Goal: Task Accomplishment & Management: Manage account settings

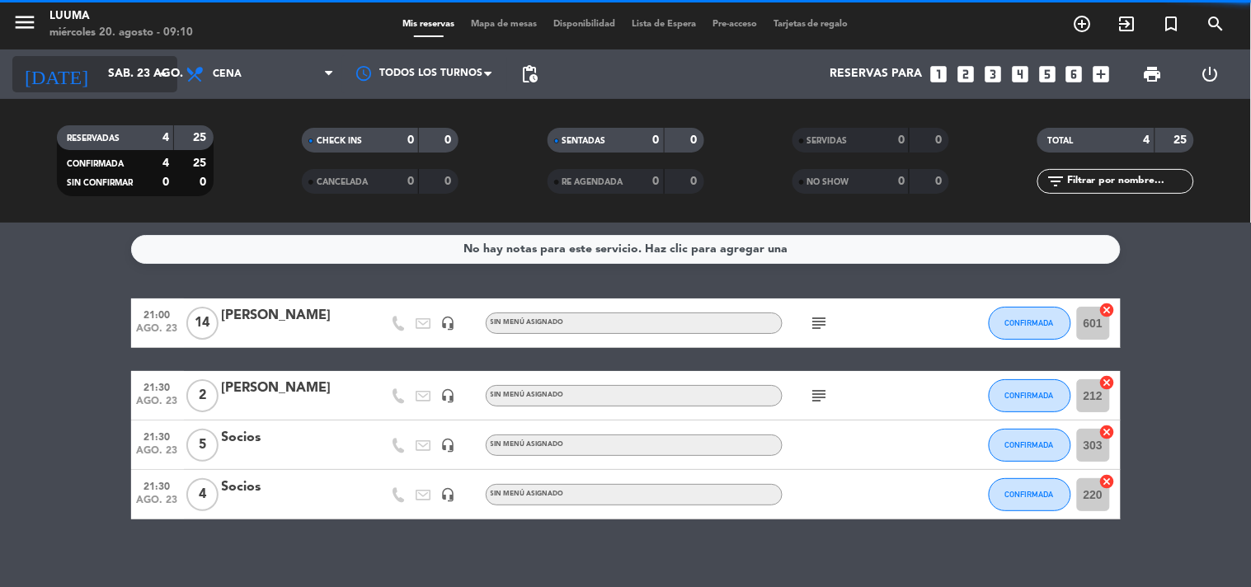
click at [126, 92] on div "[DATE] [DATE] arrow_drop_down" at bounding box center [94, 74] width 165 height 36
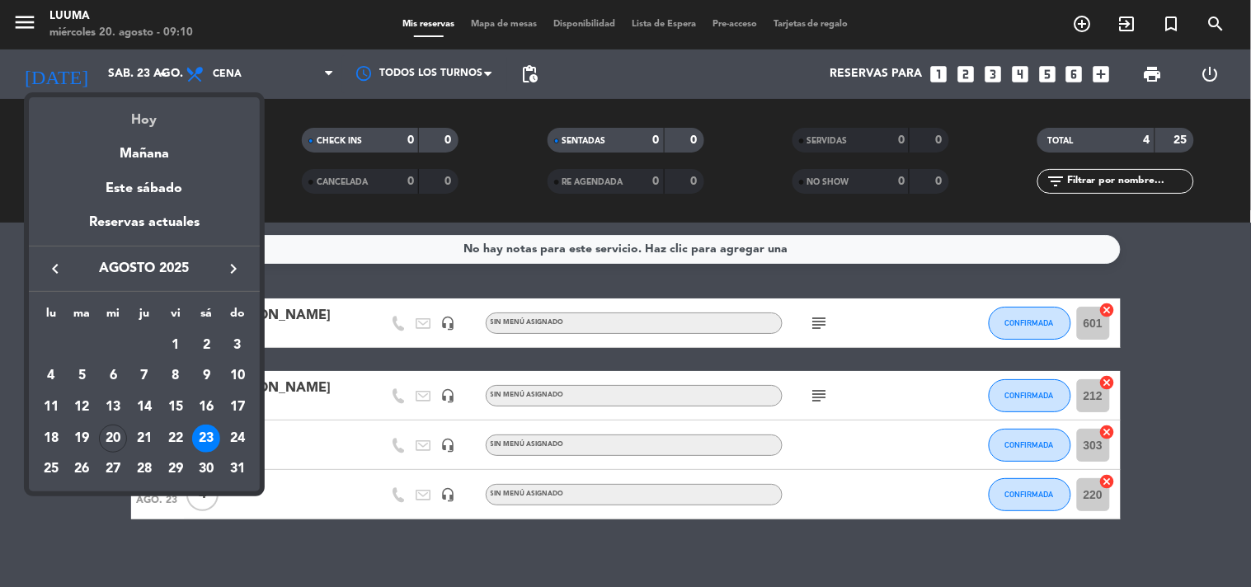
click at [143, 120] on div "Hoy" at bounding box center [144, 114] width 231 height 34
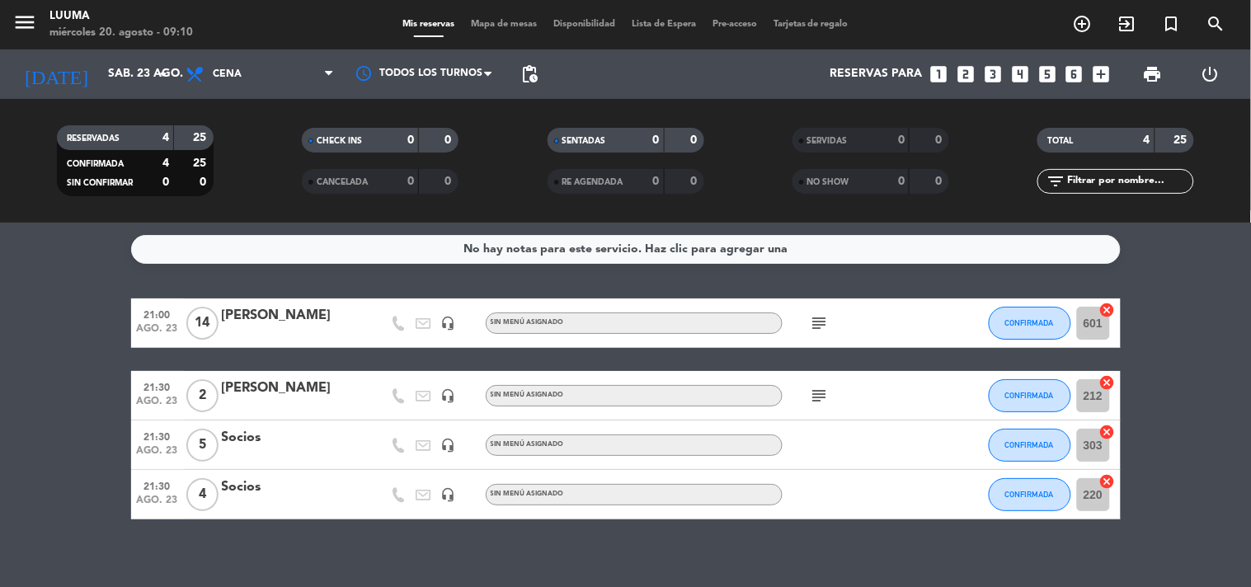
type input "mié. 20 ago."
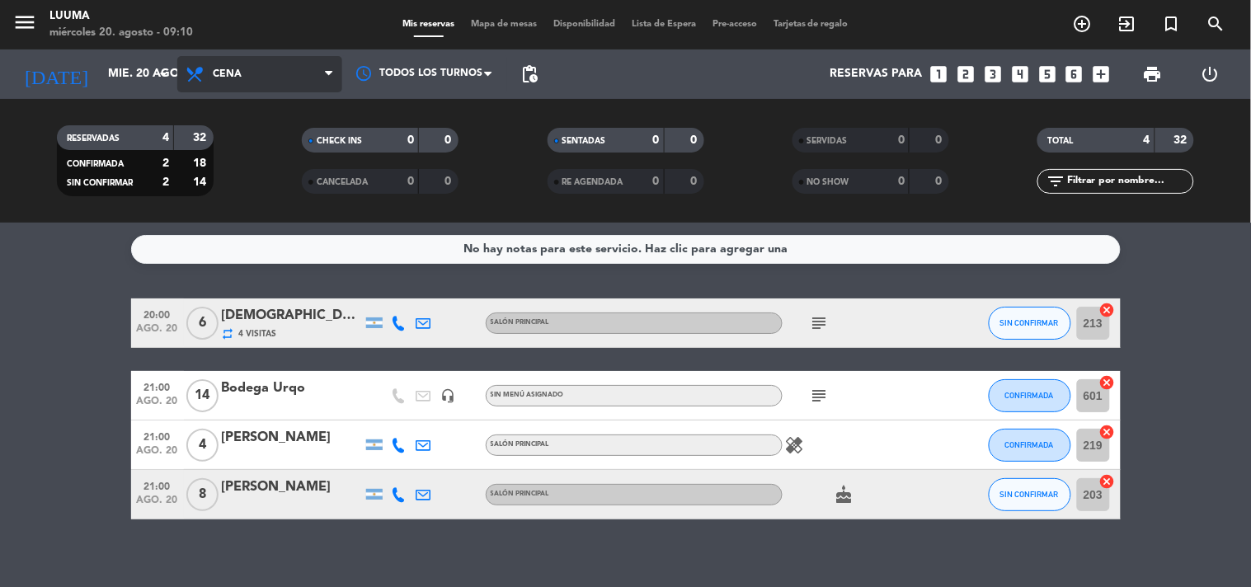
click at [190, 75] on icon at bounding box center [197, 74] width 24 height 20
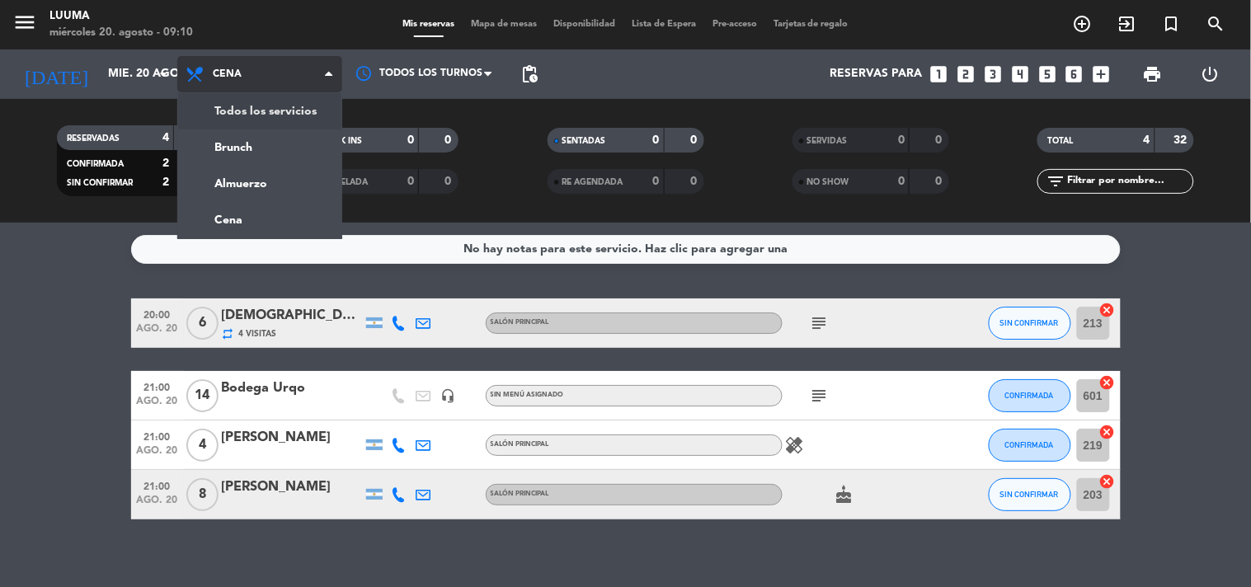
click at [231, 109] on div "menu Luuma [DATE] 20. agosto - 09:10 Mis reservas Mapa de mesas Disponibilidad …" at bounding box center [625, 111] width 1251 height 223
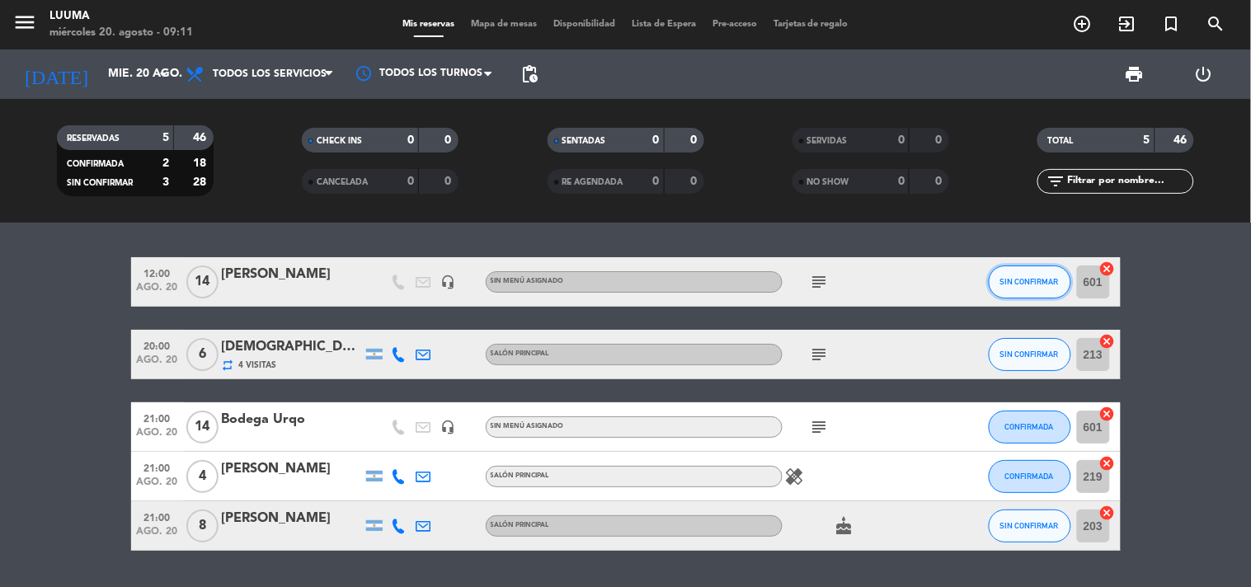
click at [1020, 287] on button "SIN CONFIRMAR" at bounding box center [1029, 281] width 82 height 33
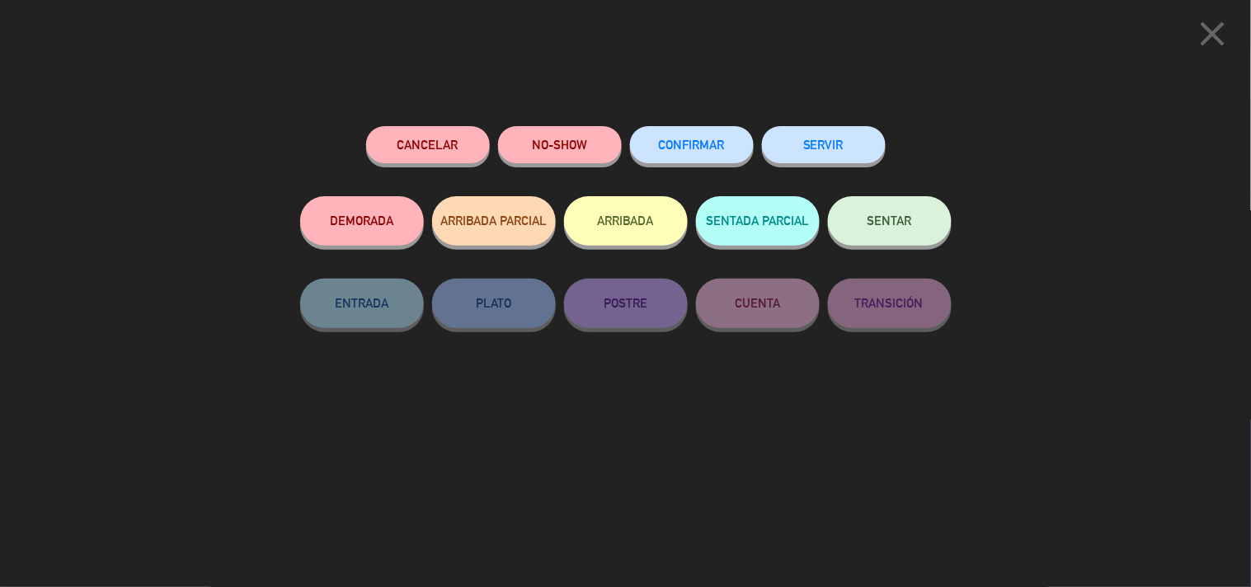
click at [688, 141] on span "CONFIRMAR" at bounding box center [692, 145] width 66 height 14
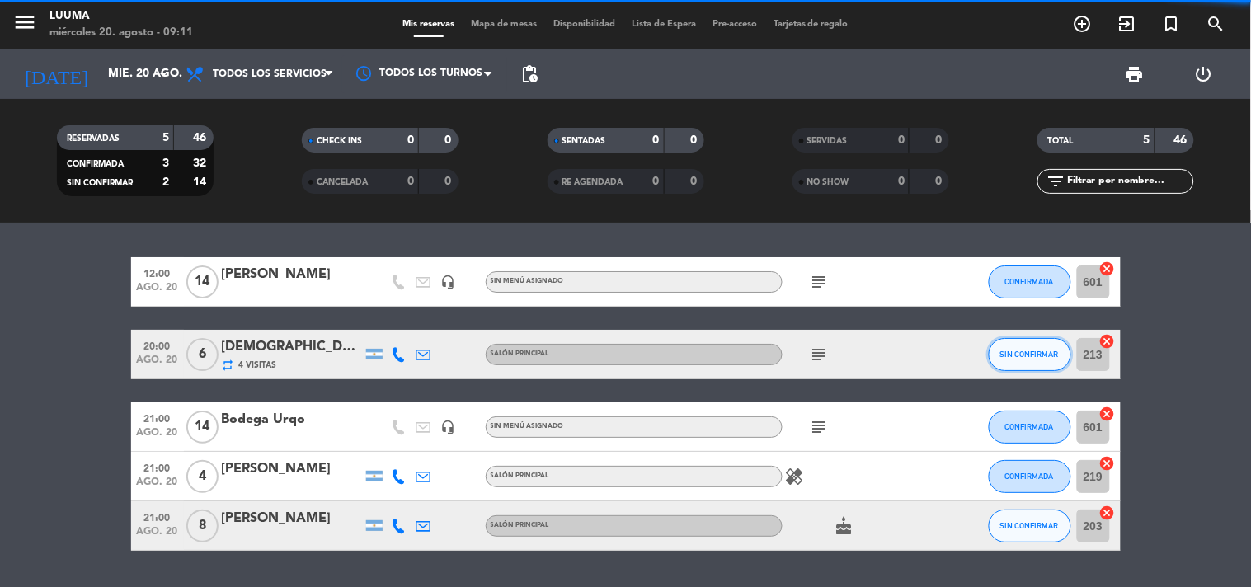
click at [1049, 361] on button "SIN CONFIRMAR" at bounding box center [1029, 354] width 82 height 33
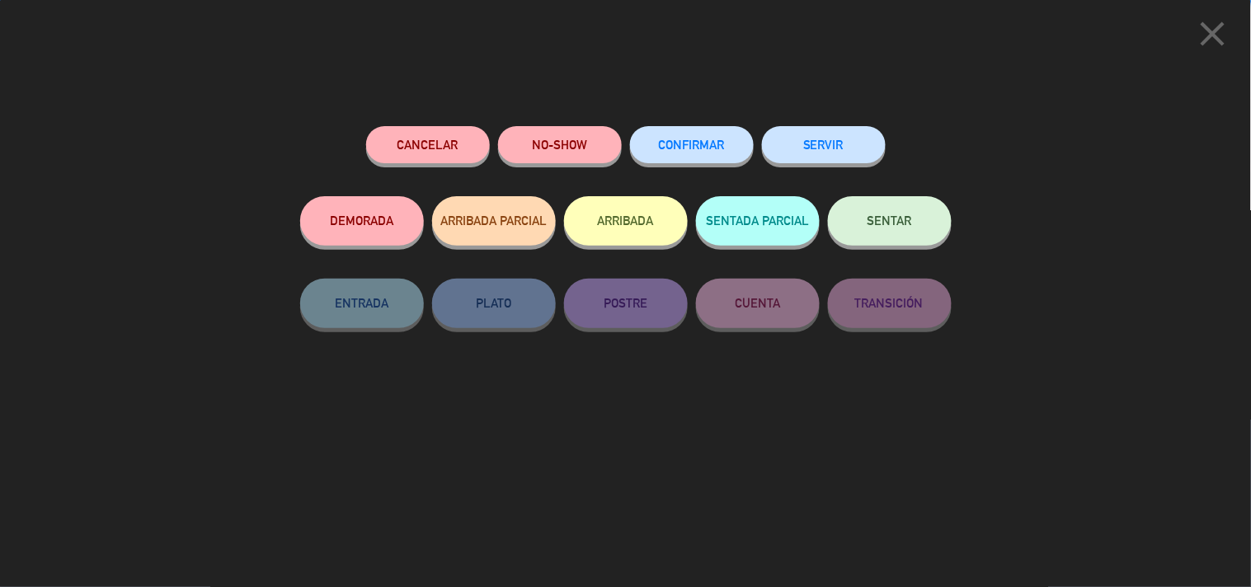
drag, startPoint x: 689, startPoint y: 128, endPoint x: 690, endPoint y: 137, distance: 9.1
click at [690, 128] on div "CONFIRMAR" at bounding box center [692, 161] width 124 height 70
click at [718, 146] on span "CONFIRMAR" at bounding box center [692, 145] width 66 height 14
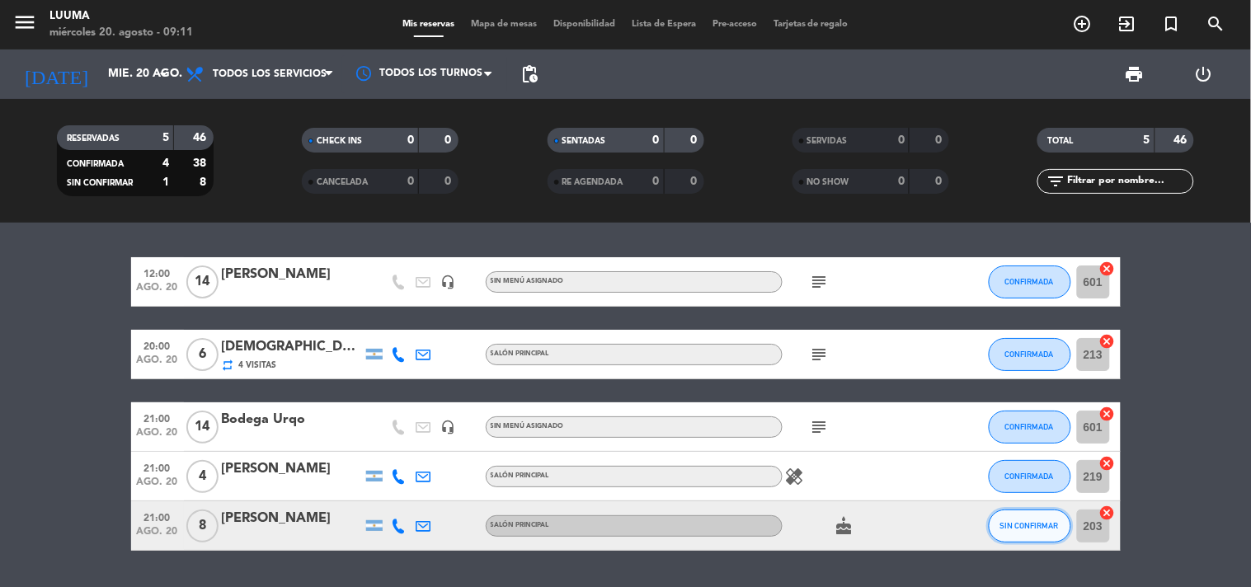
click at [1025, 530] on button "SIN CONFIRMAR" at bounding box center [1029, 525] width 82 height 33
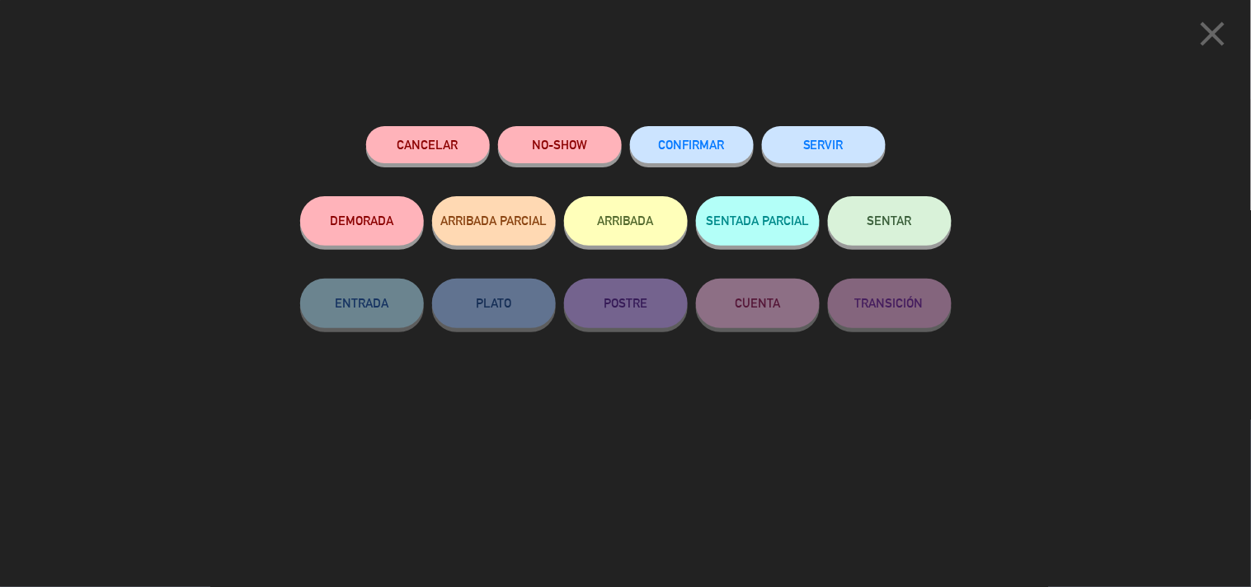
click at [713, 155] on button "CONFIRMAR" at bounding box center [692, 144] width 124 height 37
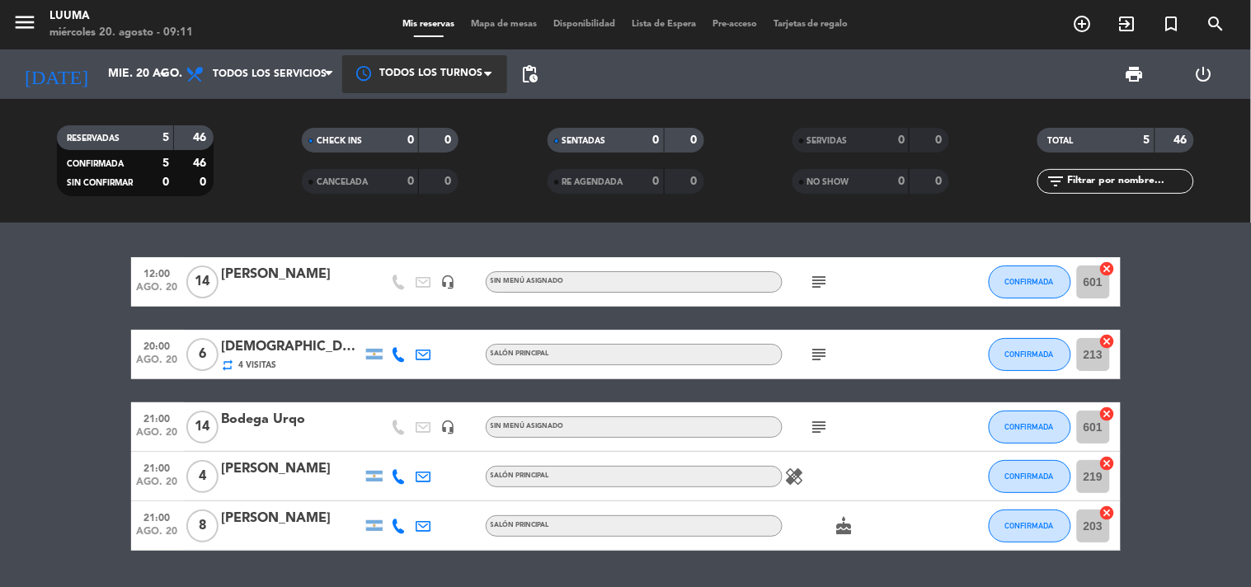
click at [406, 74] on div at bounding box center [424, 73] width 165 height 37
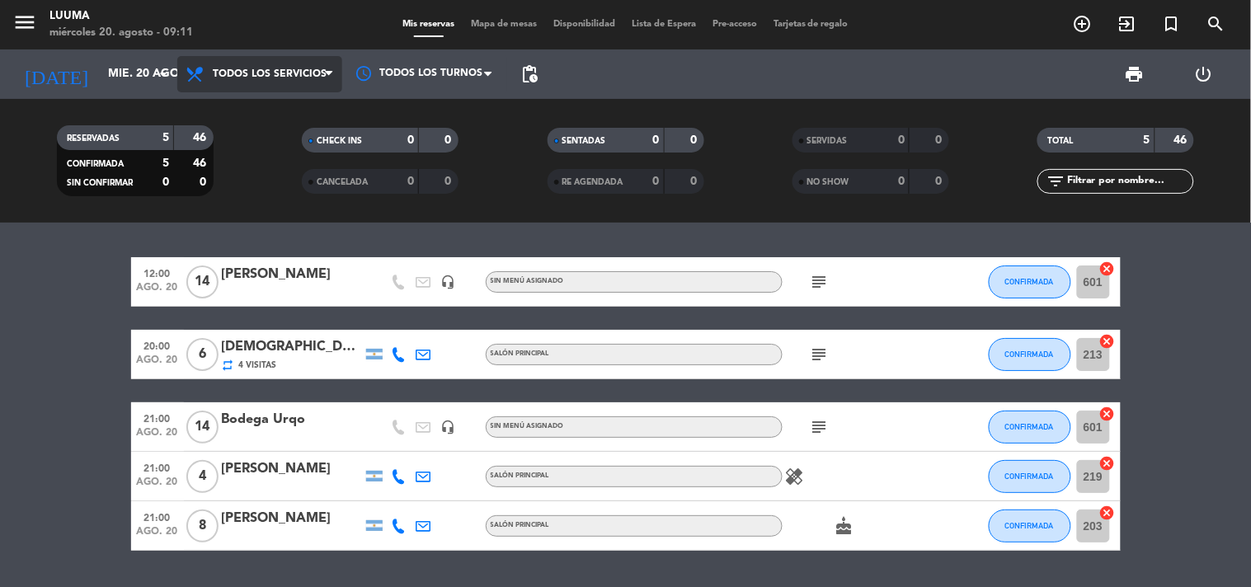
click at [293, 60] on span "Todos los servicios" at bounding box center [259, 74] width 165 height 36
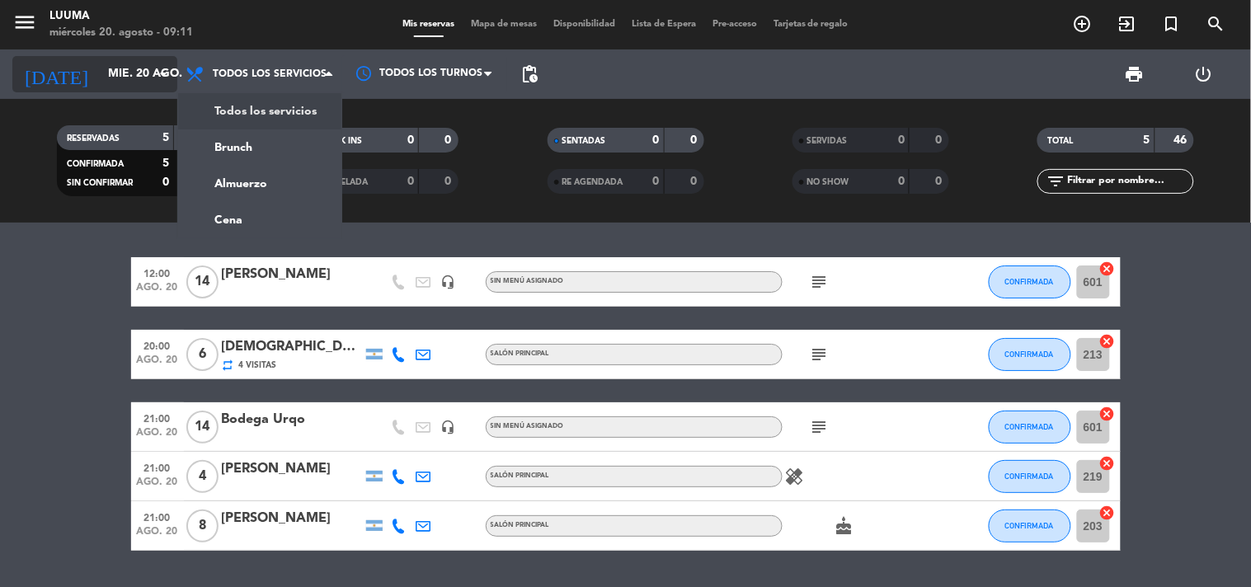
click at [134, 74] on input "mié. 20 ago." at bounding box center [178, 74] width 157 height 30
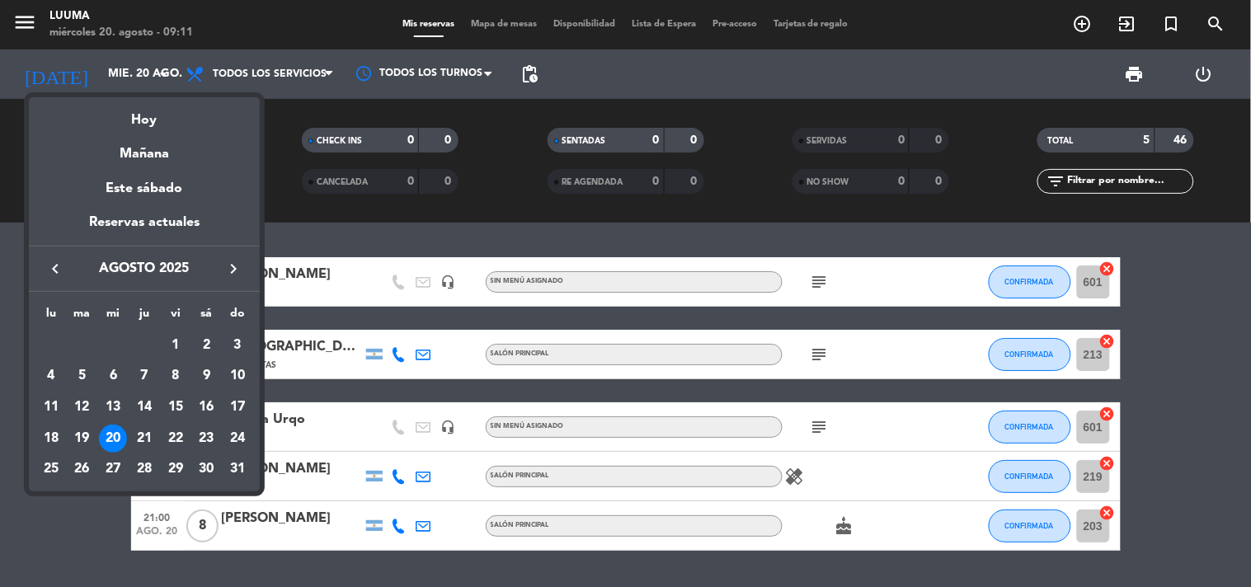
click at [492, 33] on div at bounding box center [625, 293] width 1251 height 587
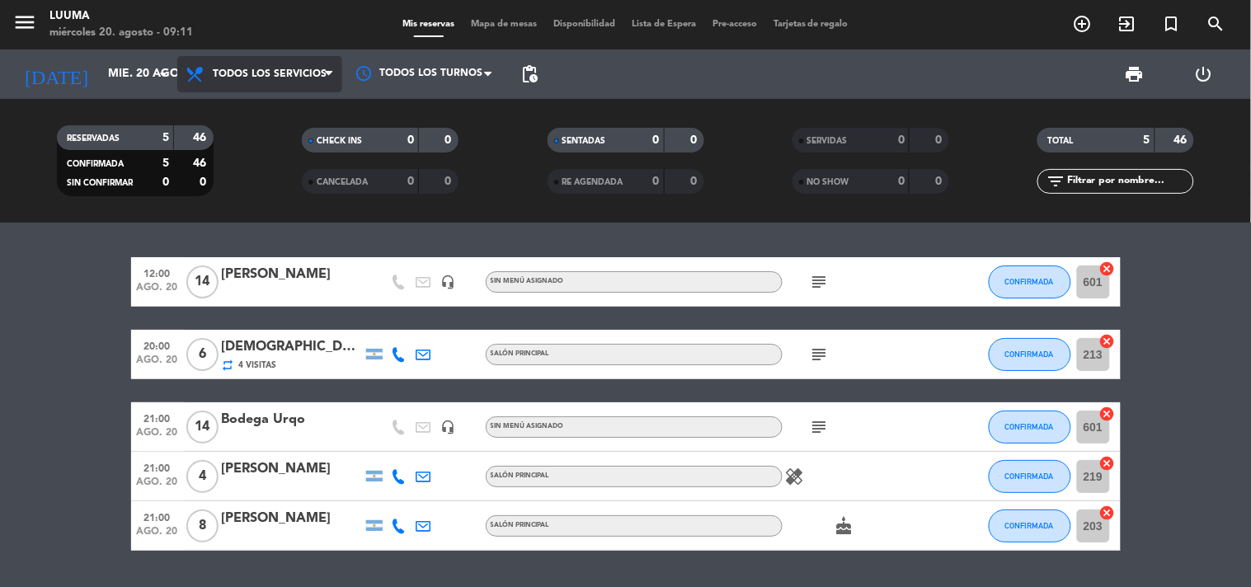
click at [284, 75] on span "Todos los servicios" at bounding box center [270, 74] width 114 height 12
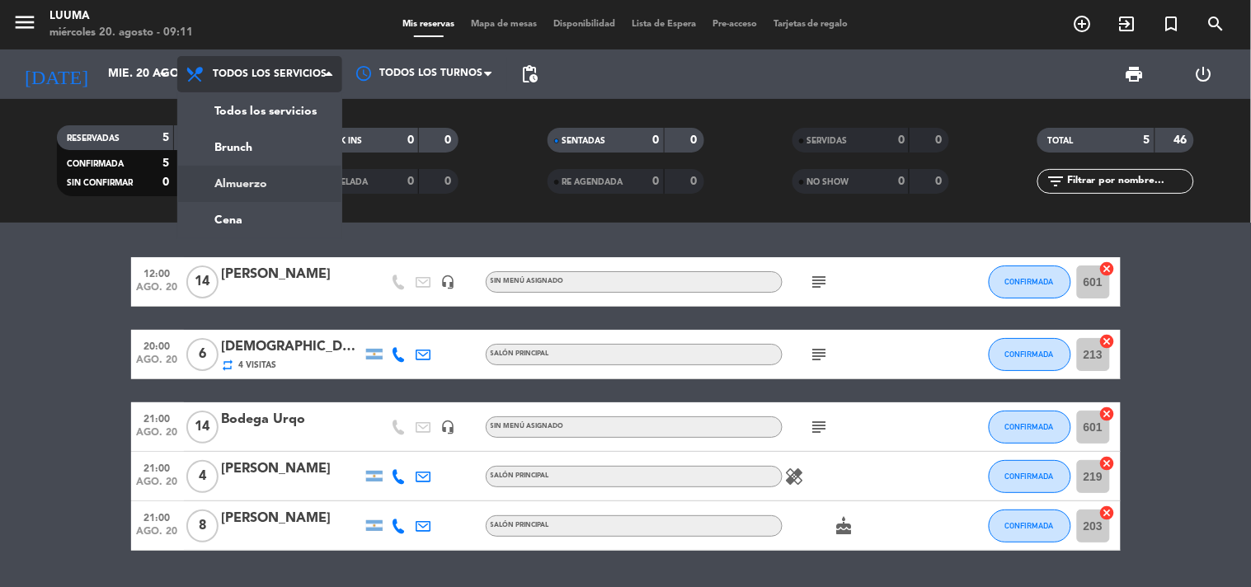
click at [265, 180] on div "menu Luuma [DATE] 20. agosto - 09:11 Mis reservas Mapa de mesas Disponibilidad …" at bounding box center [625, 111] width 1251 height 223
